Goal: Check status: Check status

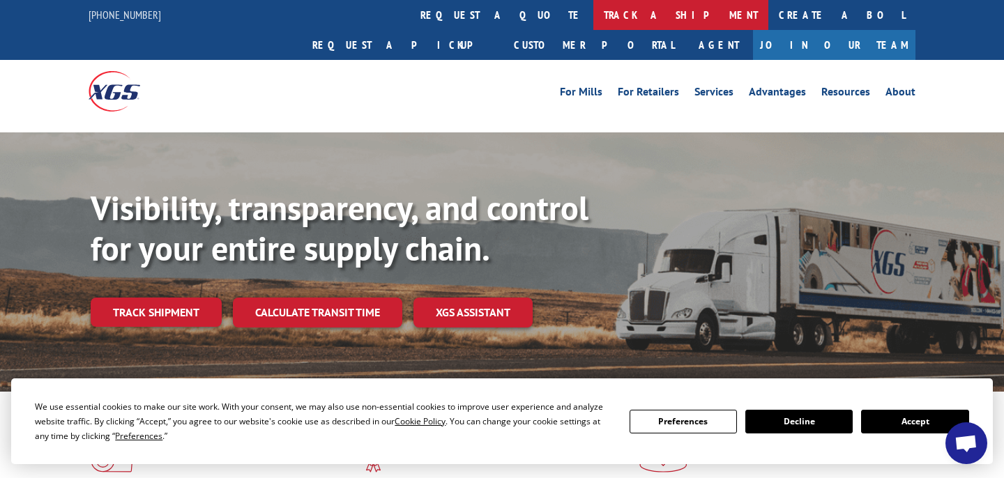
click at [593, 13] on link "track a shipment" at bounding box center [680, 15] width 175 height 30
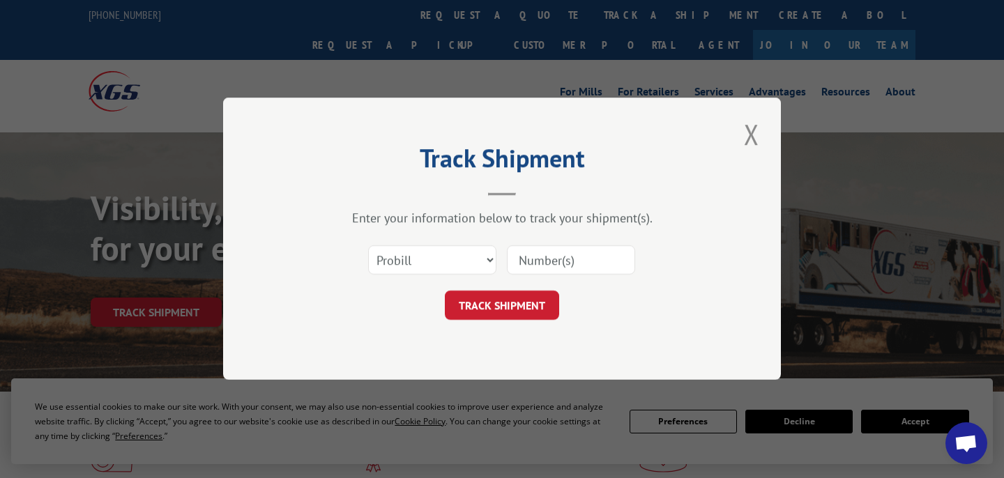
click at [546, 256] on input at bounding box center [571, 260] width 128 height 29
paste input "771127053604"
type input "771127053604"
click at [506, 310] on button "TRACK SHIPMENT" at bounding box center [502, 306] width 114 height 29
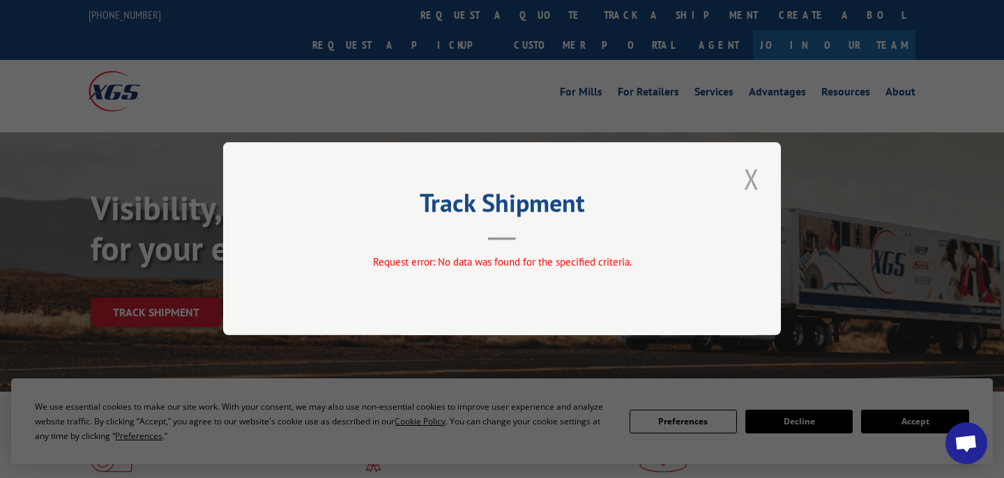
click at [750, 176] on button "Close modal" at bounding box center [752, 179] width 24 height 38
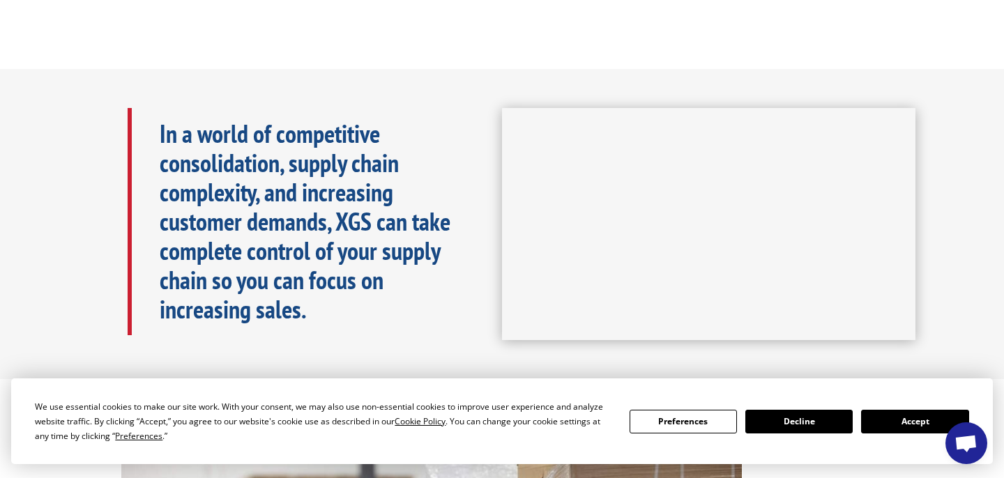
scroll to position [700, 0]
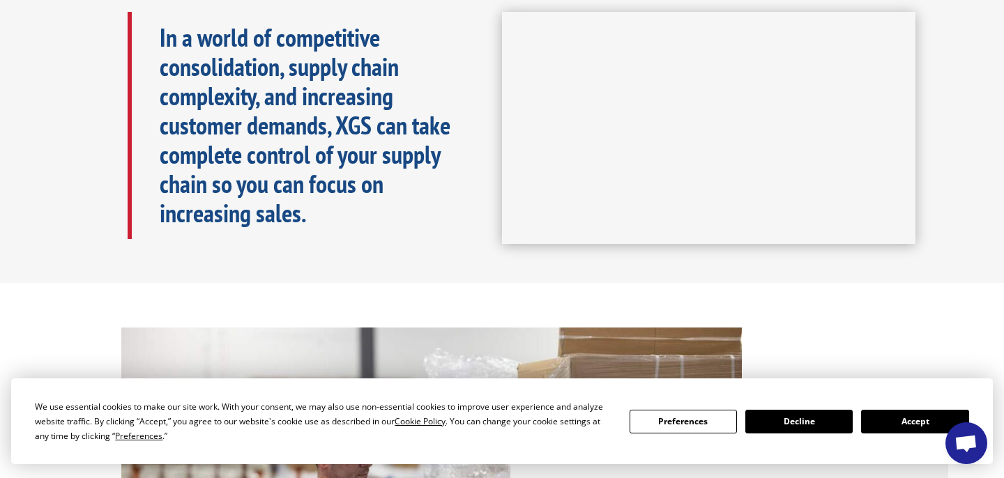
click at [889, 417] on button "Accept" at bounding box center [914, 422] width 107 height 24
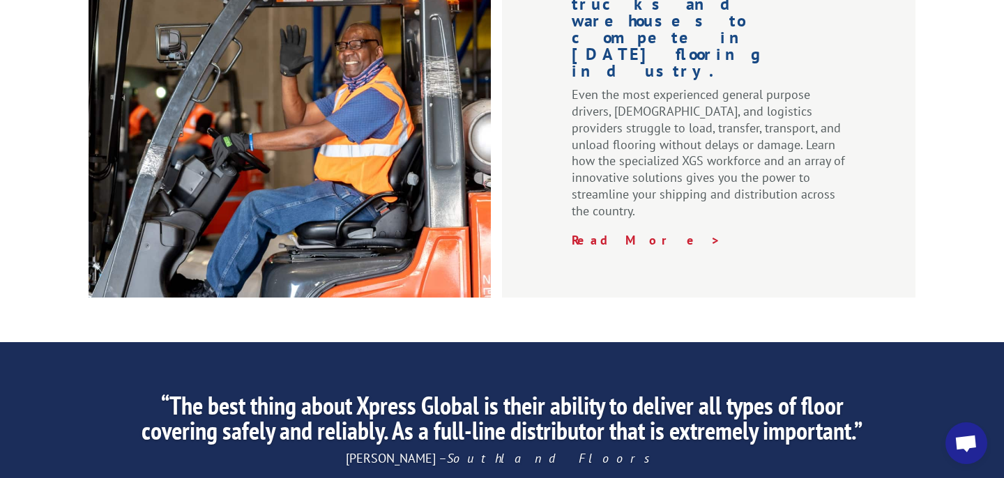
scroll to position [1922, 0]
